Goal: Task Accomplishment & Management: Complete application form

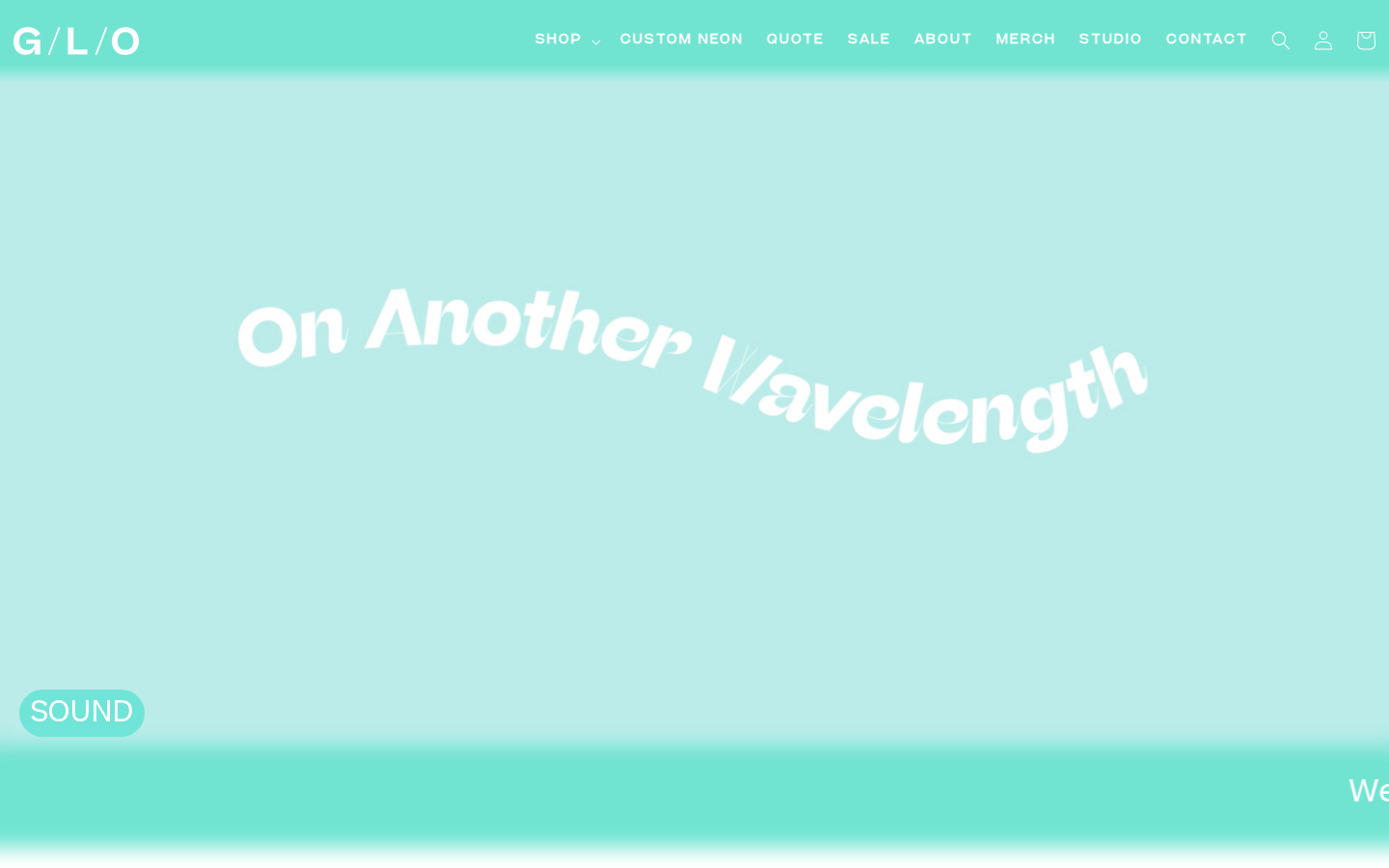
scroll to position [80, 0]
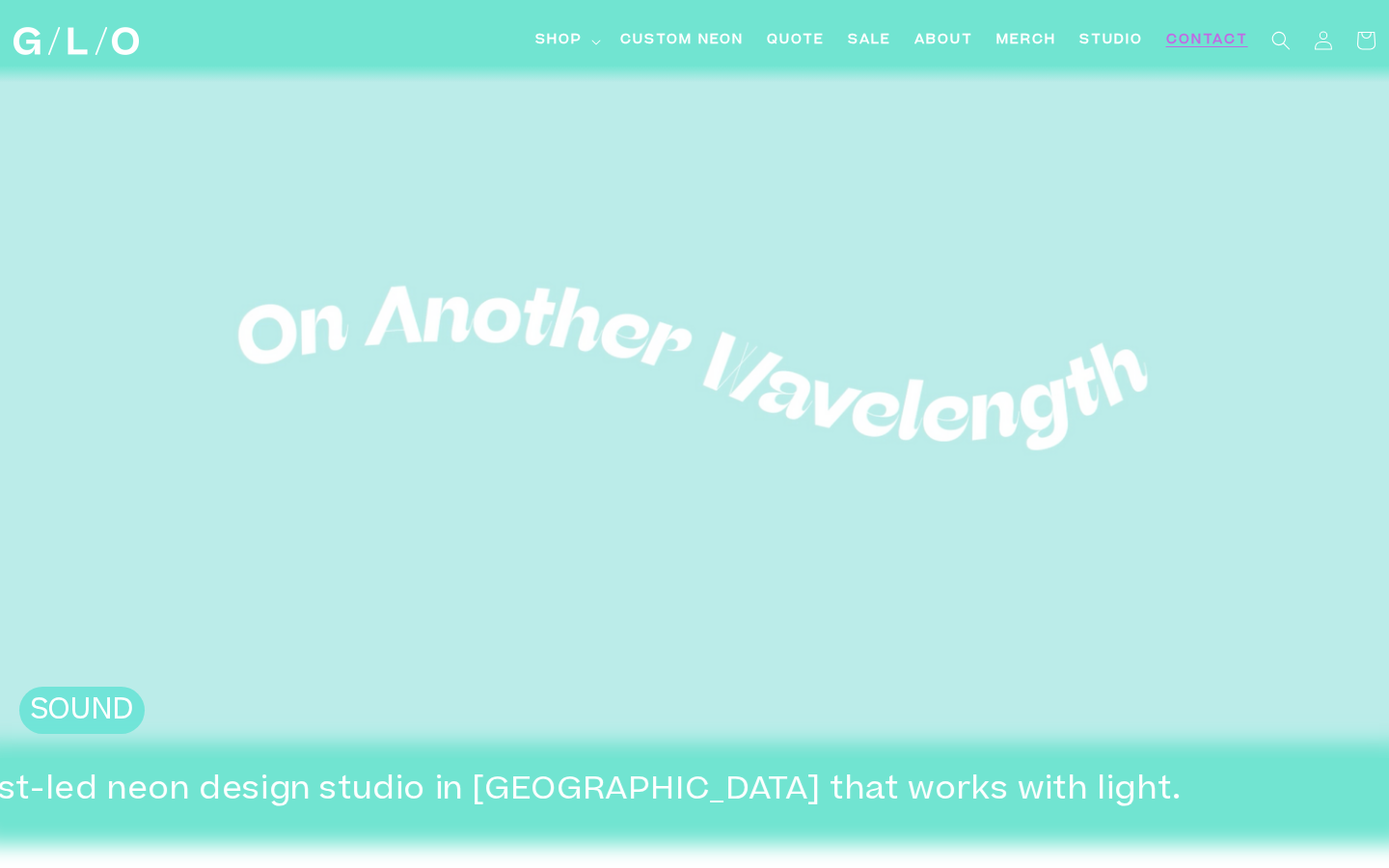
click at [1187, 45] on span "Contact" at bounding box center [1207, 41] width 82 height 20
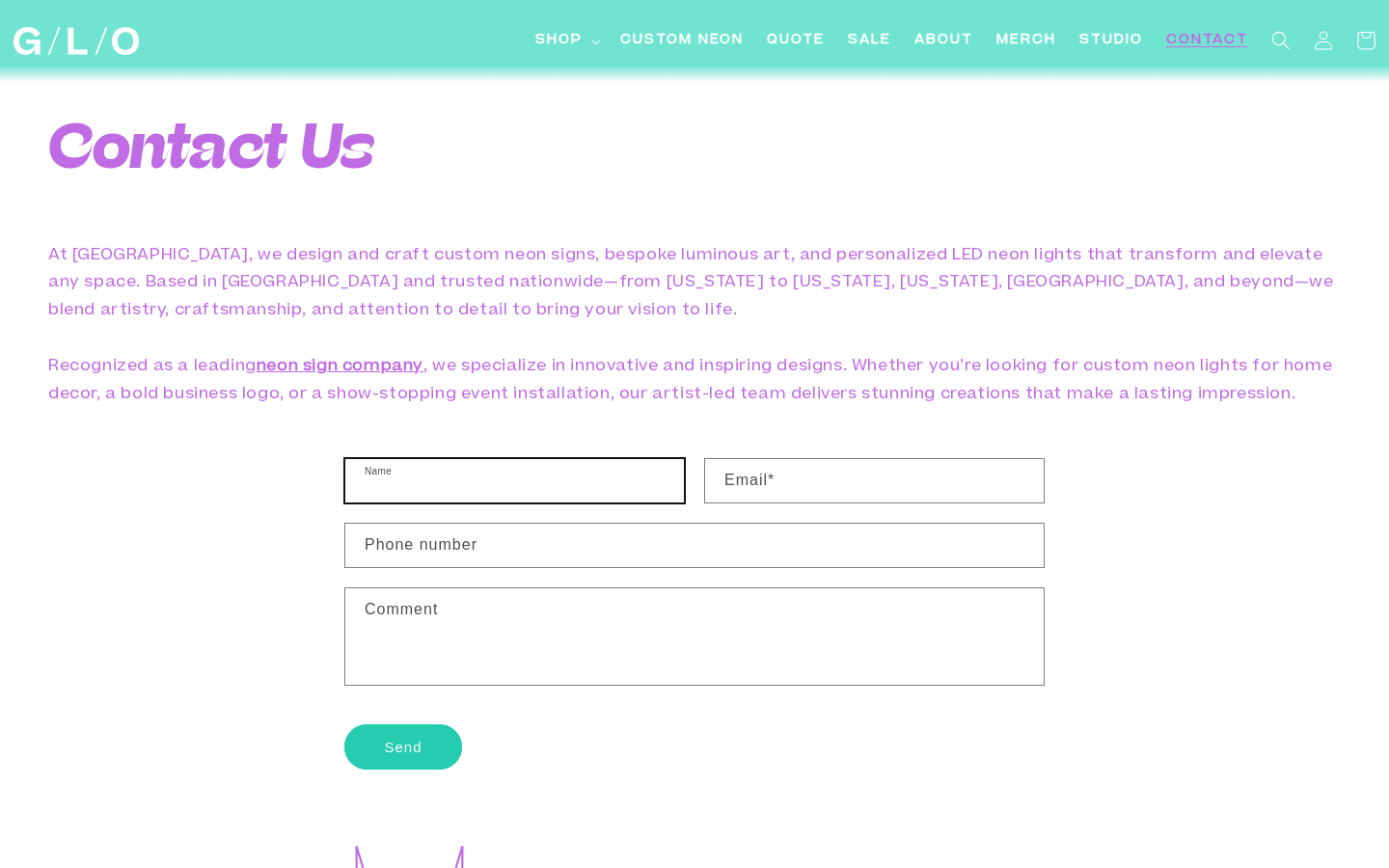
click at [589, 481] on input "Name" at bounding box center [515, 480] width 339 height 43
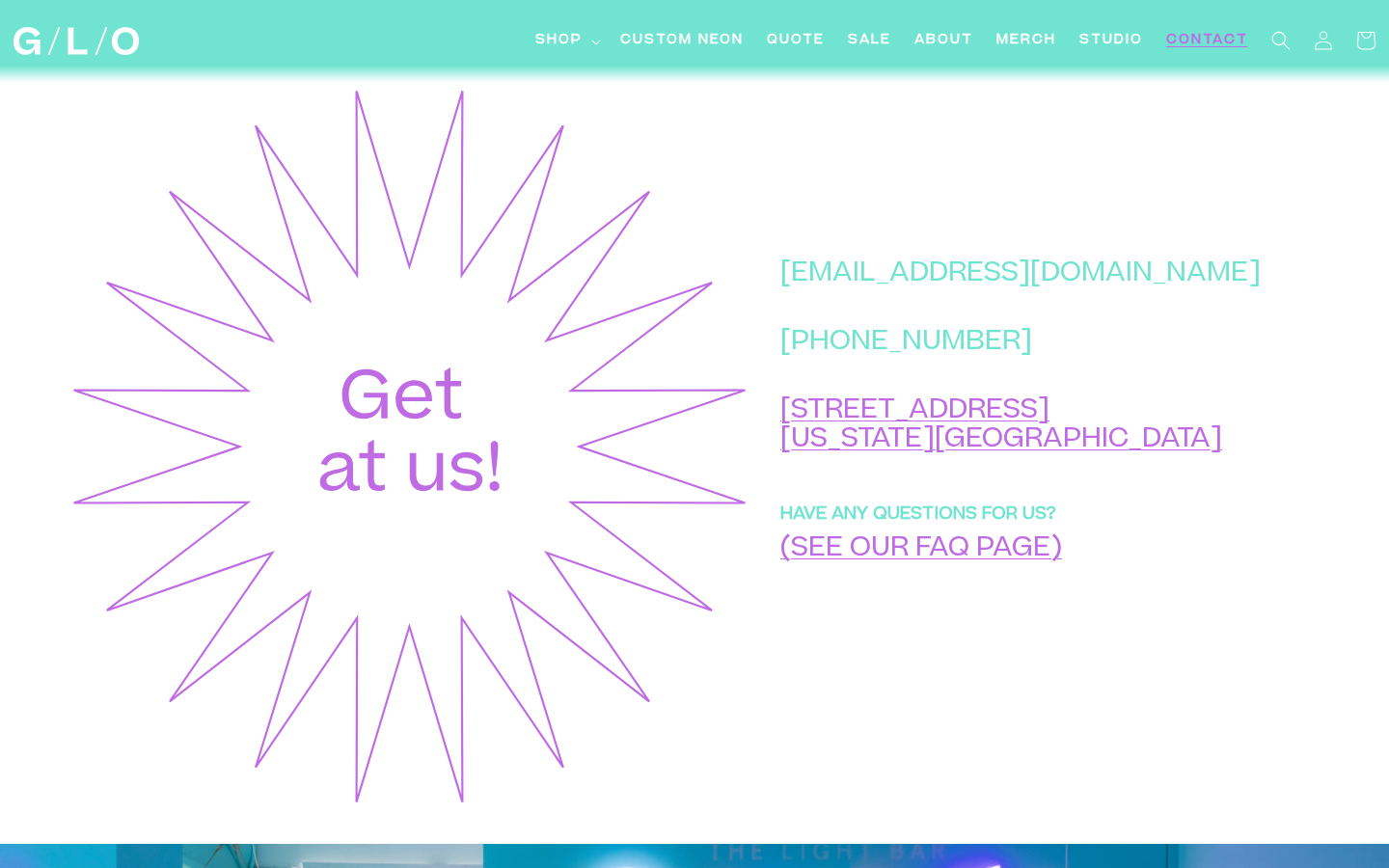
scroll to position [762, 0]
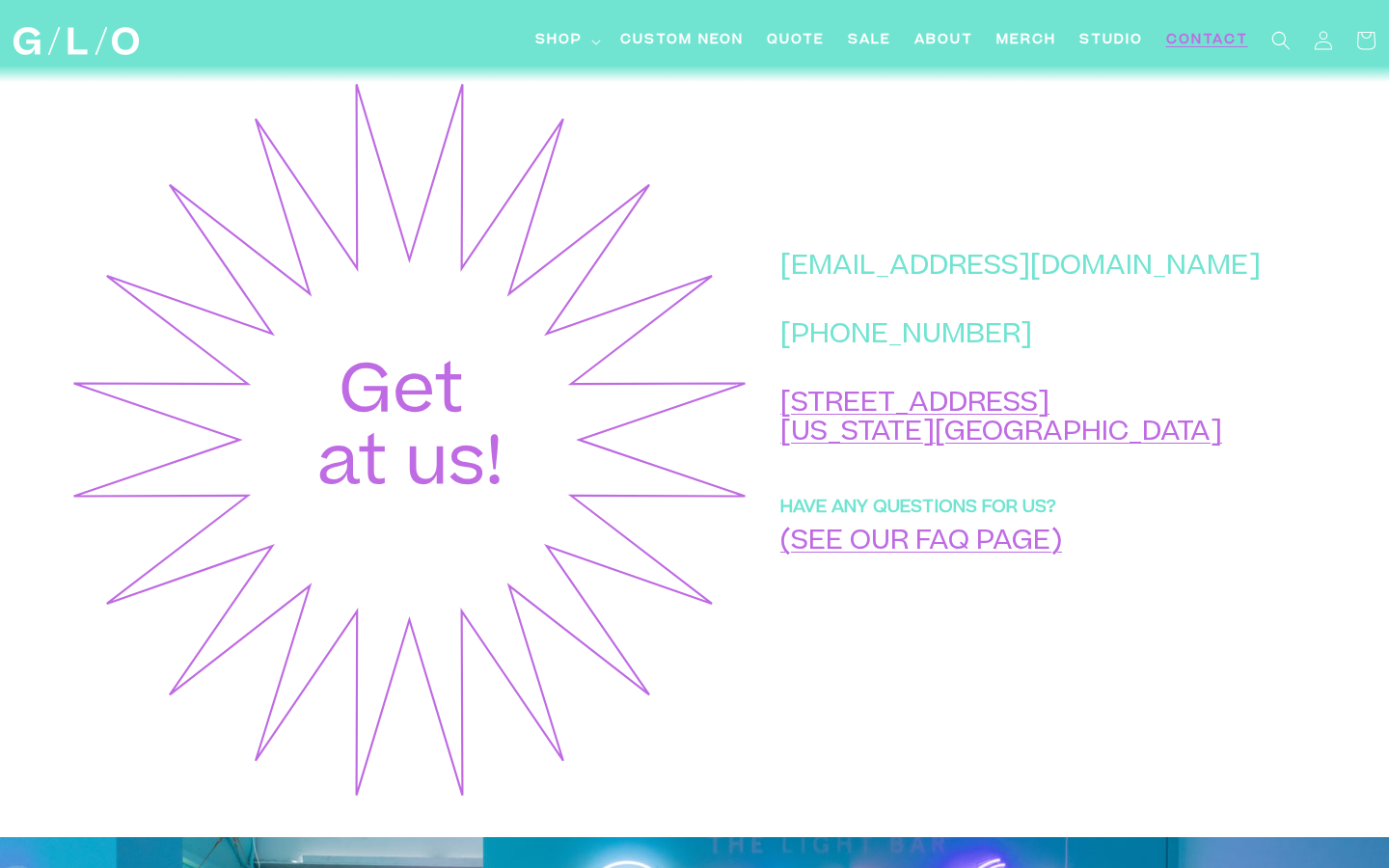
drag, startPoint x: 1221, startPoint y: 319, endPoint x: 866, endPoint y: 311, distance: 355.1
click at [865, 311] on div "hello@glo-studio.com +1 (917) 397-2271 45 Market St New York, NY 10002 HAVE ANY…" at bounding box center [1036, 439] width 571 height 725
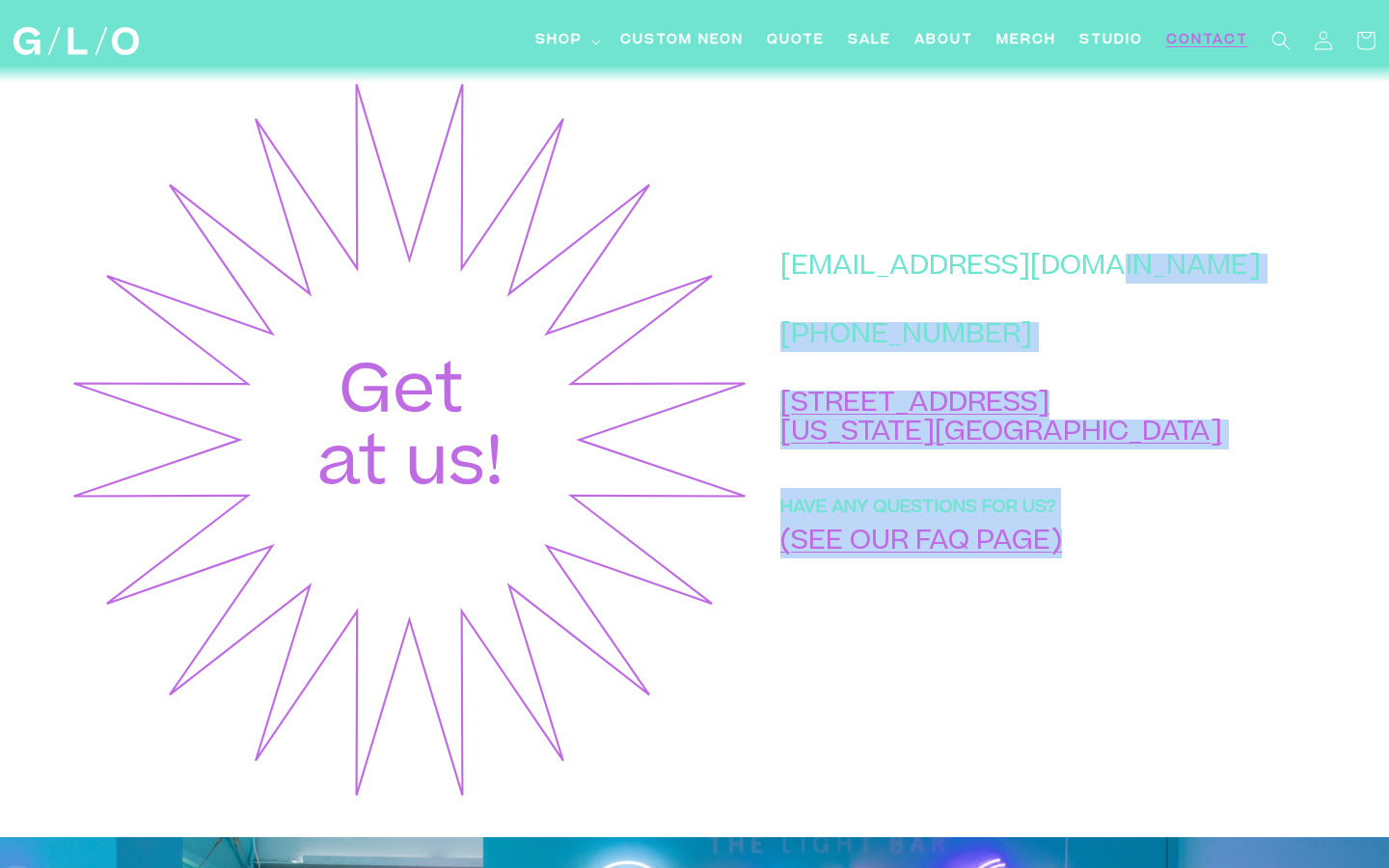
drag, startPoint x: 852, startPoint y: 317, endPoint x: 1171, endPoint y: 293, distance: 319.9
click at [1171, 293] on div "hello@glo-studio.com +1 (917) 397-2271 45 Market St New York, NY 10002 HAVE ANY…" at bounding box center [1036, 439] width 571 height 725
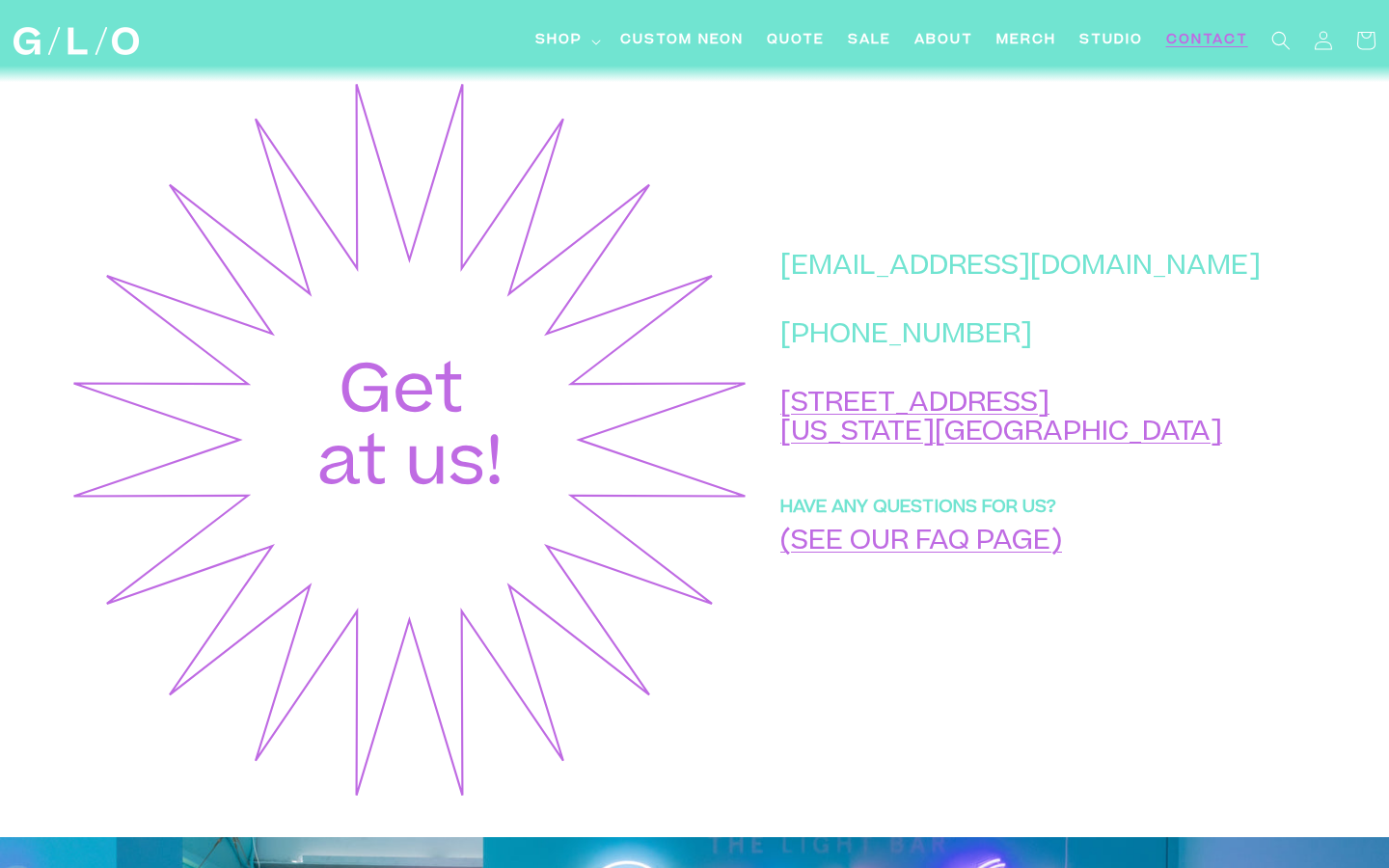
drag, startPoint x: 1199, startPoint y: 305, endPoint x: 866, endPoint y: 303, distance: 333.0
click at [866, 303] on div "hello@glo-studio.com +1 (917) 397-2271 45 Market St New York, NY 10002 HAVE ANY…" at bounding box center [1036, 439] width 571 height 725
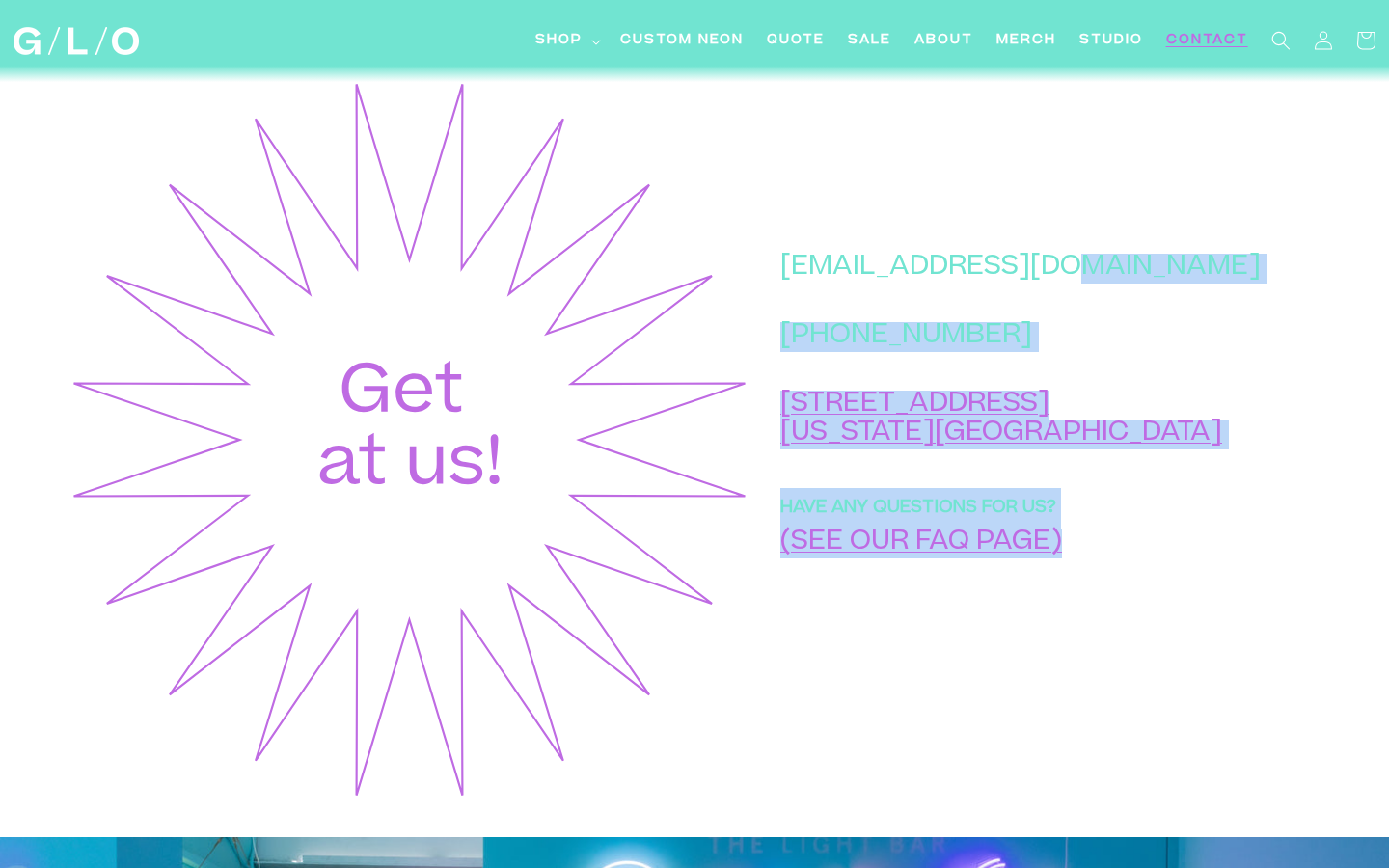
drag, startPoint x: 862, startPoint y: 314, endPoint x: 1130, endPoint y: 299, distance: 268.4
click at [1130, 300] on div "hello@glo-studio.com +1 (917) 397-2271 45 Market St New York, NY 10002 HAVE ANY…" at bounding box center [1036, 439] width 571 height 725
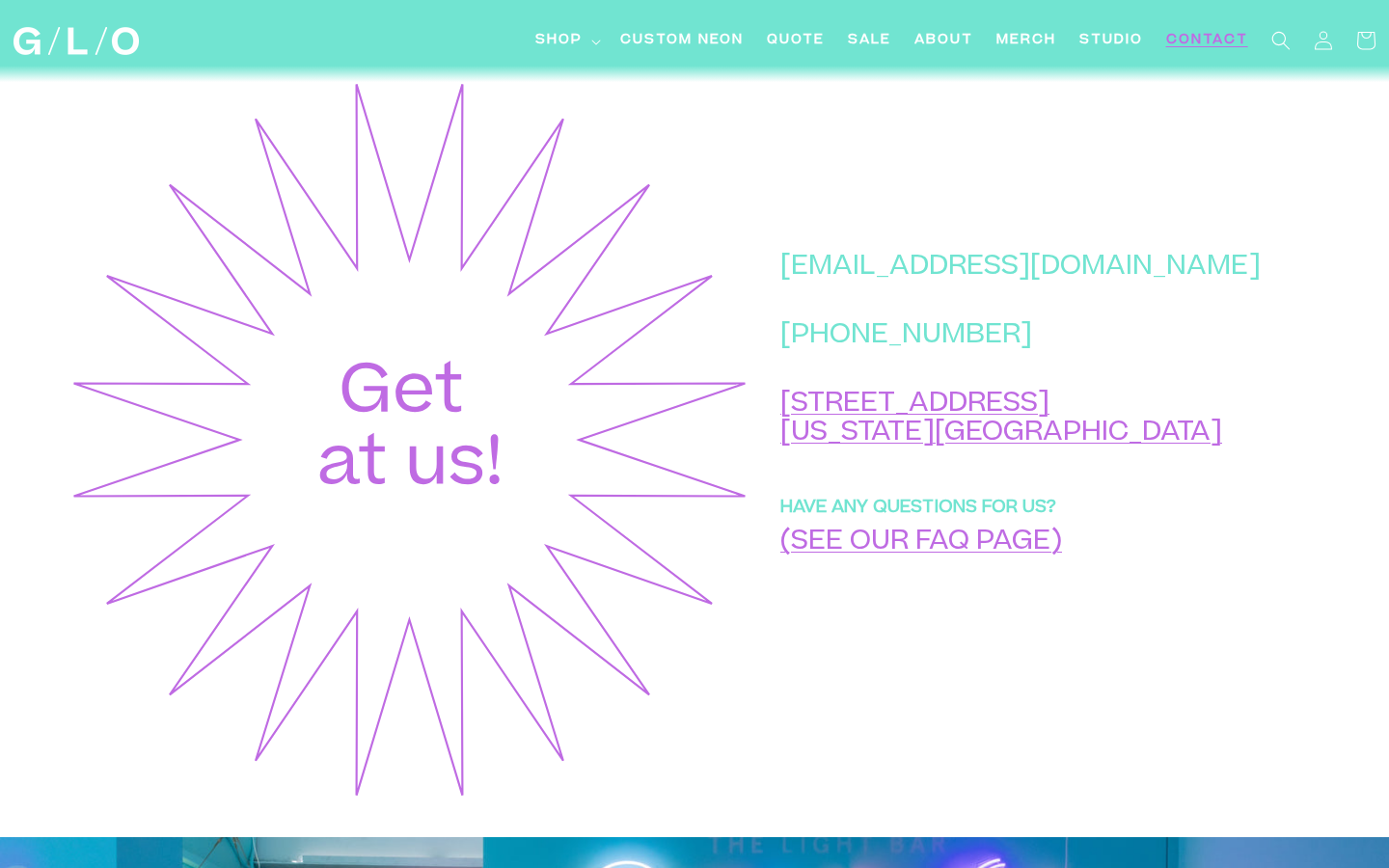
click at [1095, 243] on div "hello@glo-studio.com +1 (917) 397-2271 45 Market St New York, NY 10002 HAVE ANY…" at bounding box center [1036, 439] width 571 height 725
click at [855, 317] on div "hello@glo-studio.com +1 (917) 397-2271 45 Market St New York, NY 10002 HAVE ANY…" at bounding box center [1036, 439] width 571 height 725
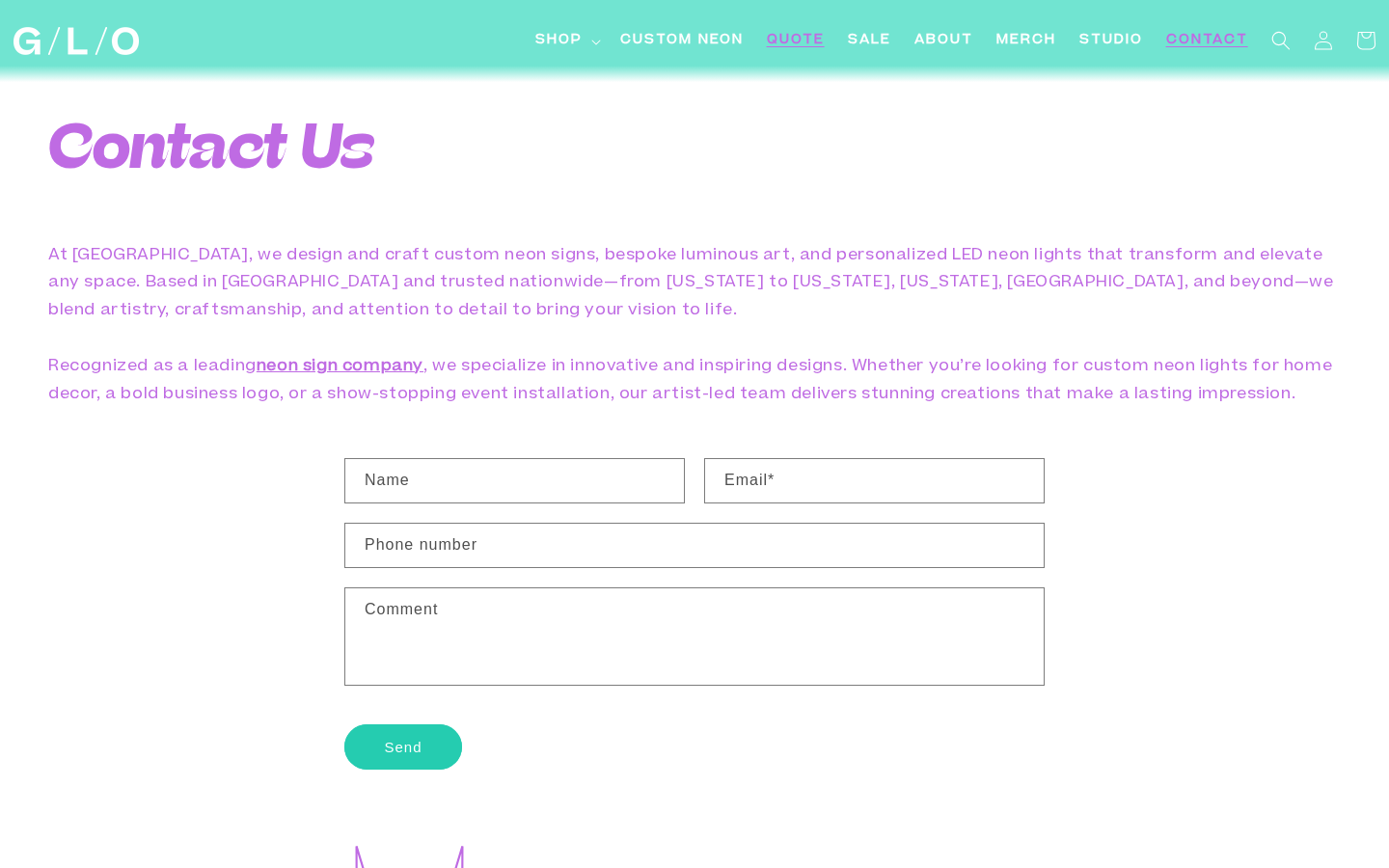
click at [792, 48] on span "Quote" at bounding box center [795, 41] width 58 height 20
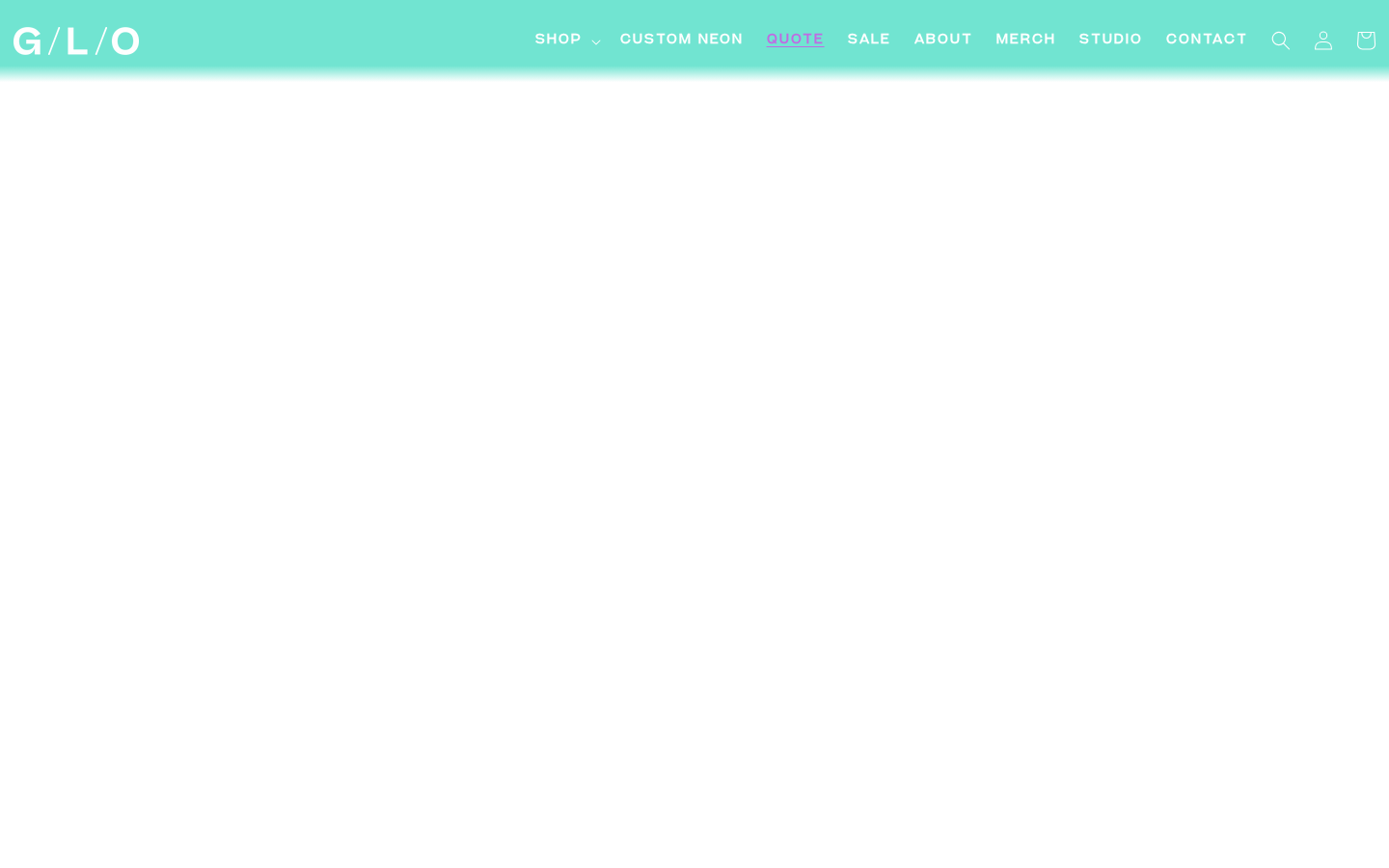
scroll to position [8696, 0]
